Goal: Check status: Check status

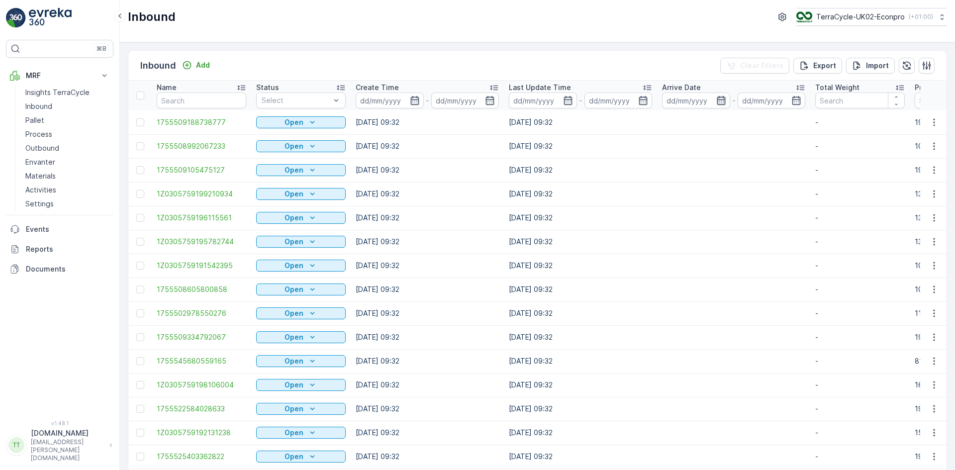
click at [722, 101] on icon "button" at bounding box center [721, 100] width 10 height 10
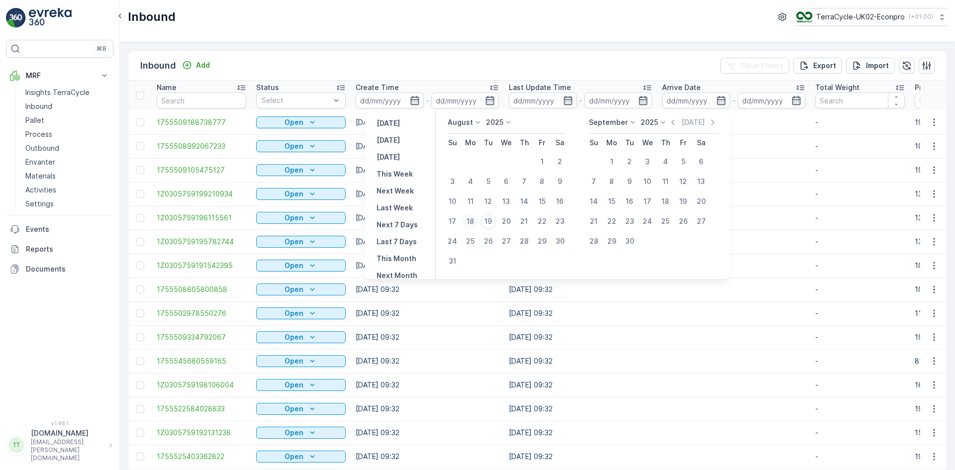
click at [478, 221] on div "18" at bounding box center [470, 221] width 16 height 16
type input "[DATE]"
click at [478, 221] on div "18" at bounding box center [470, 221] width 16 height 16
type input "[DATE]"
click at [673, 52] on div "Inbound Add Clear Filters Export Import" at bounding box center [537, 66] width 818 height 30
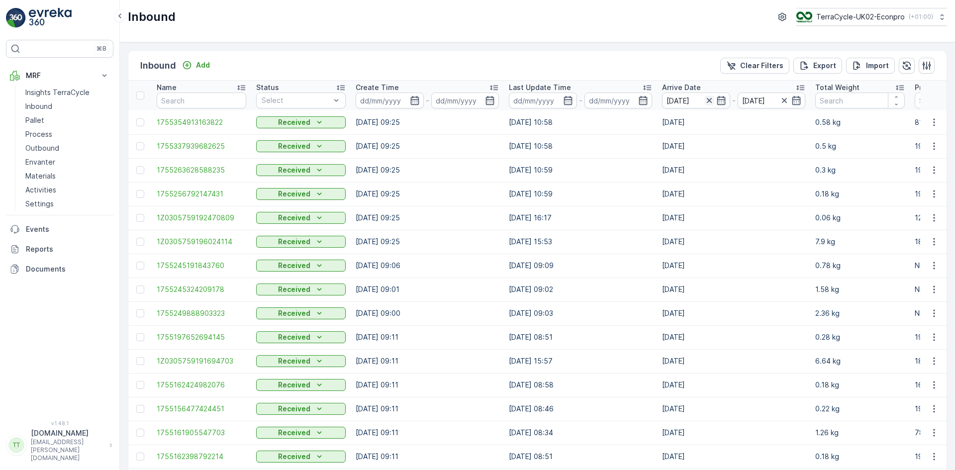
click at [709, 100] on icon "button" at bounding box center [708, 100] width 5 height 5
